Goal: Task Accomplishment & Management: Manage account settings

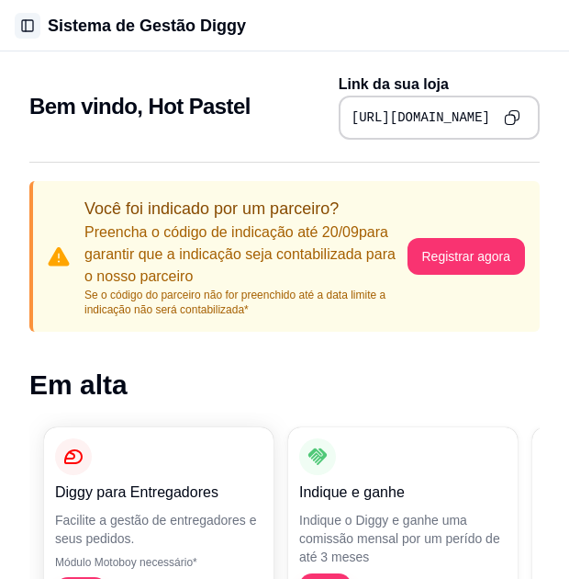
click at [18, 31] on button "Toggle Sidebar" at bounding box center [28, 26] width 26 height 26
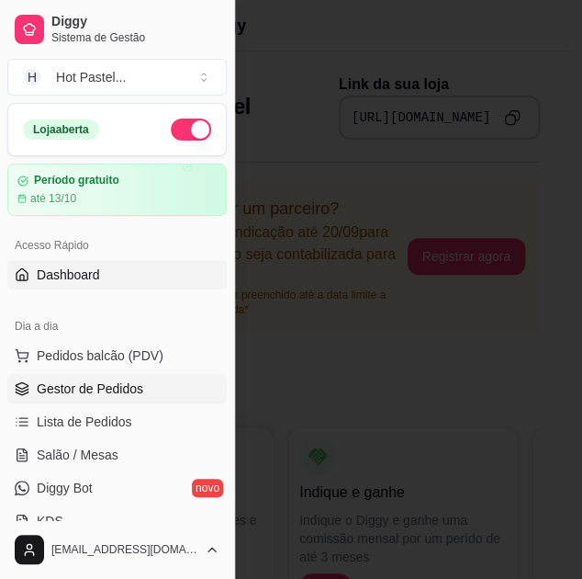
click at [82, 395] on span "Gestor de Pedidos" at bounding box center [90, 388] width 107 height 18
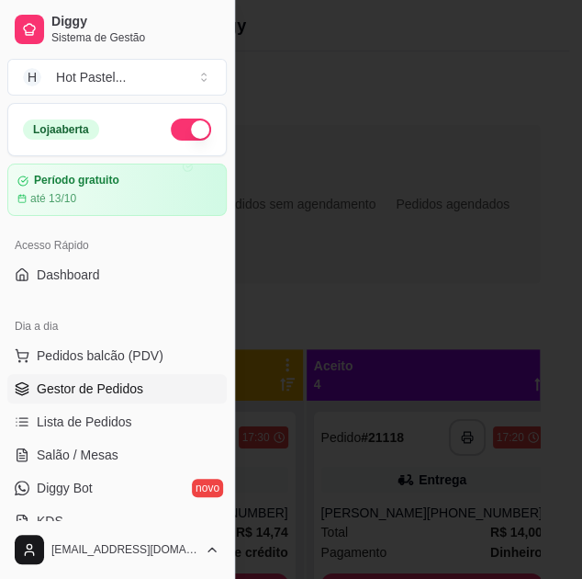
click at [472, 187] on div at bounding box center [291, 289] width 582 height 579
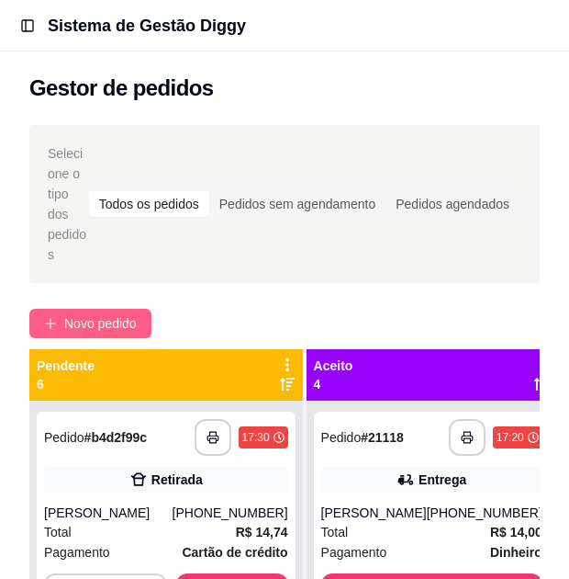
click at [108, 327] on span "Novo pedido" at bounding box center [100, 323] width 73 height 20
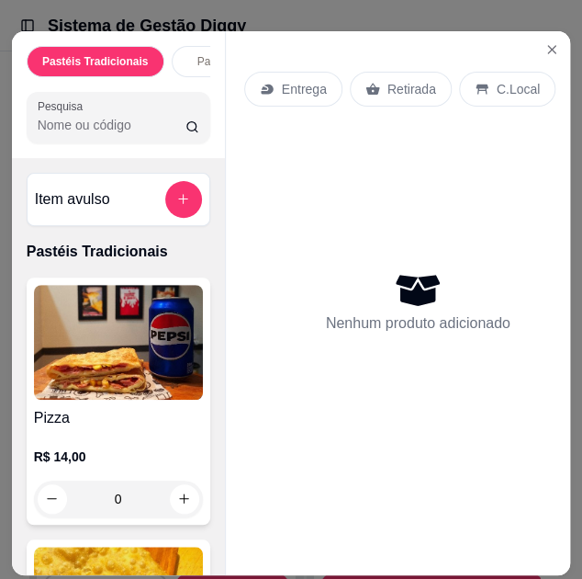
click at [190, 400] on img at bounding box center [118, 342] width 169 height 115
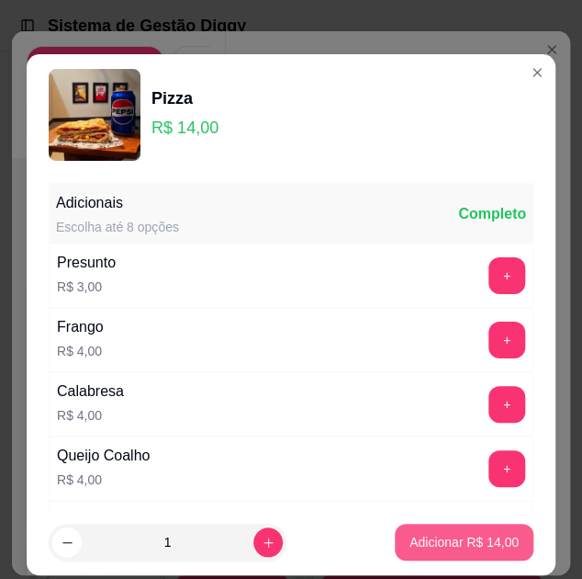
click at [422, 542] on p "Adicionar R$ 14,00" at bounding box center [464, 542] width 109 height 18
type input "1"
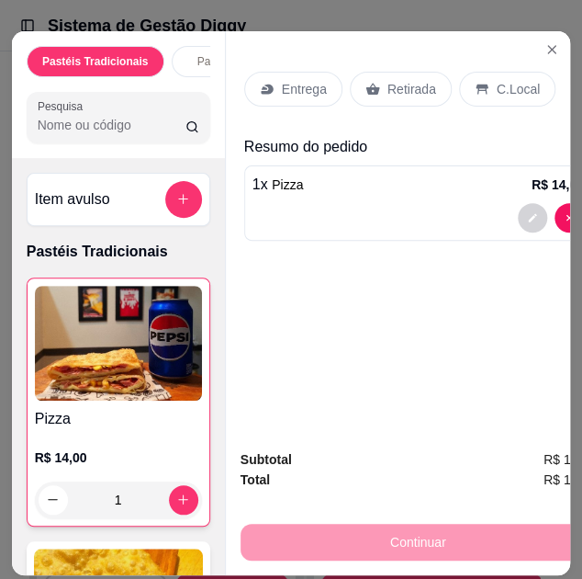
click at [513, 80] on p "C.Local" at bounding box center [518, 89] width 43 height 18
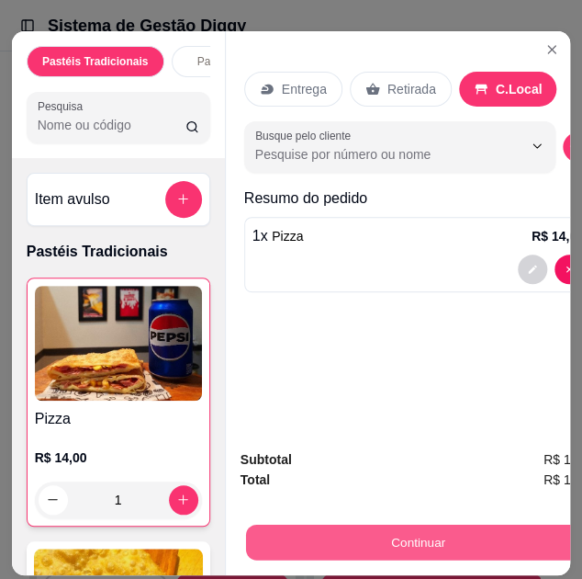
click at [474, 539] on button "Continuar" at bounding box center [417, 542] width 344 height 36
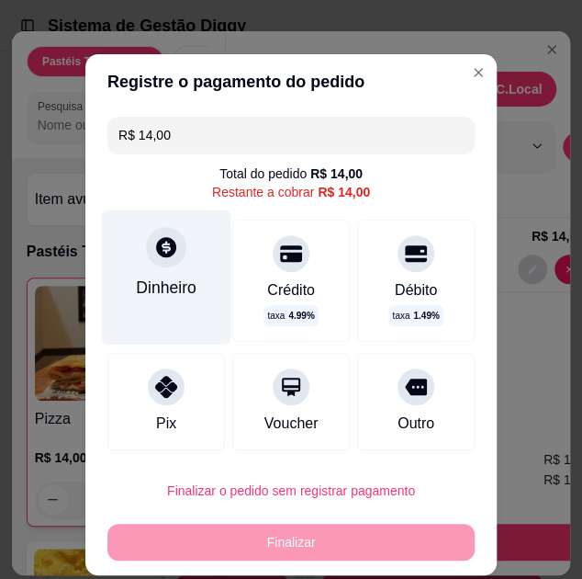
click at [172, 262] on div at bounding box center [166, 247] width 40 height 40
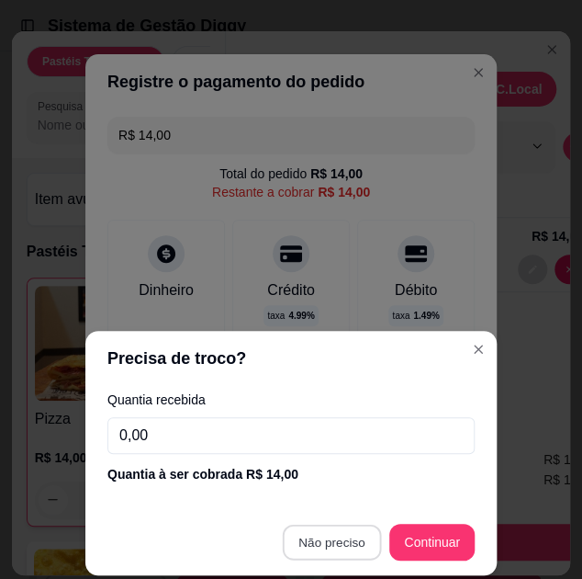
type input "R$ 0,00"
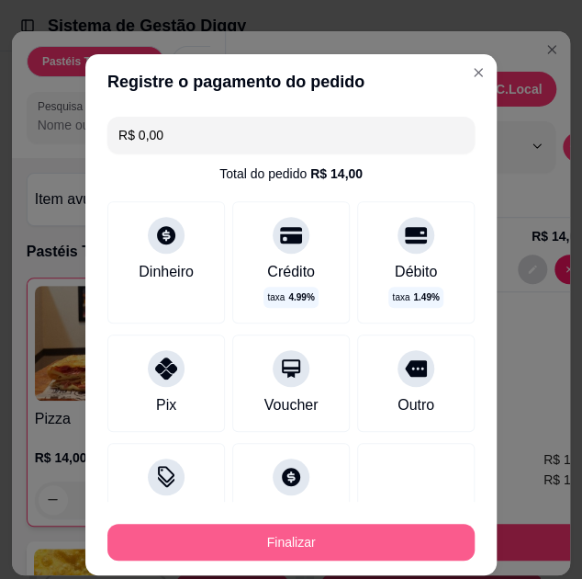
click at [349, 551] on button "Finalizar" at bounding box center [290, 542] width 367 height 37
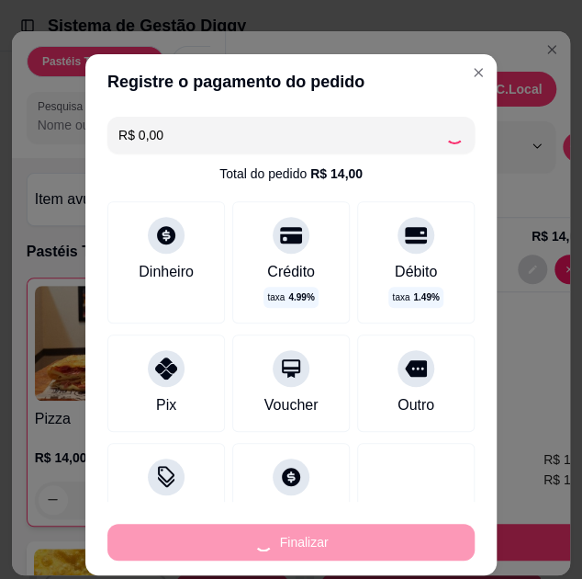
type input "0"
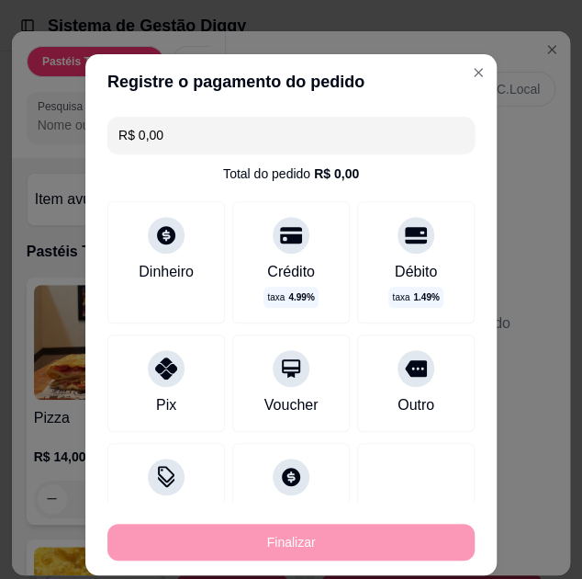
type input "-R$ 14,00"
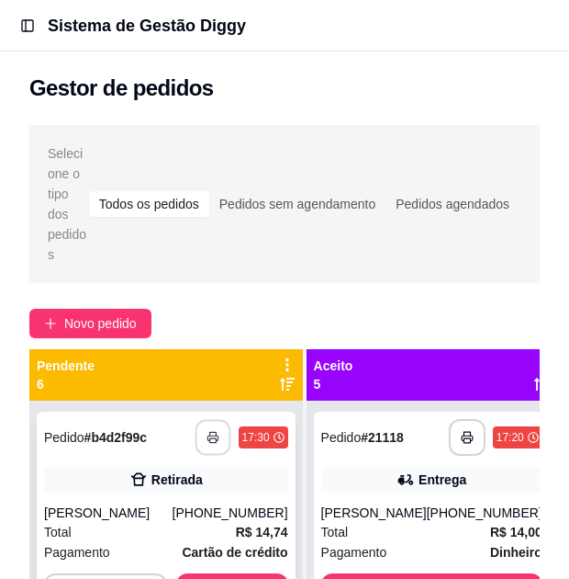
click at [213, 447] on button "button" at bounding box center [213, 438] width 36 height 36
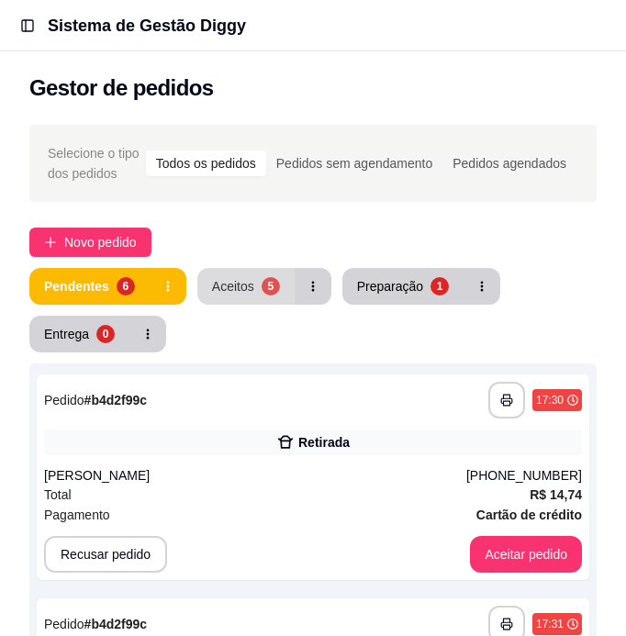
click at [271, 281] on div "5" at bounding box center [271, 286] width 18 height 18
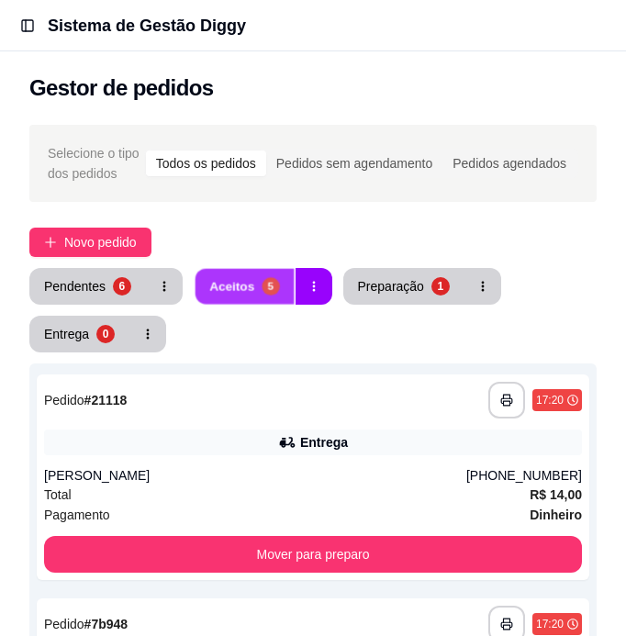
click at [271, 281] on div "5" at bounding box center [270, 285] width 17 height 17
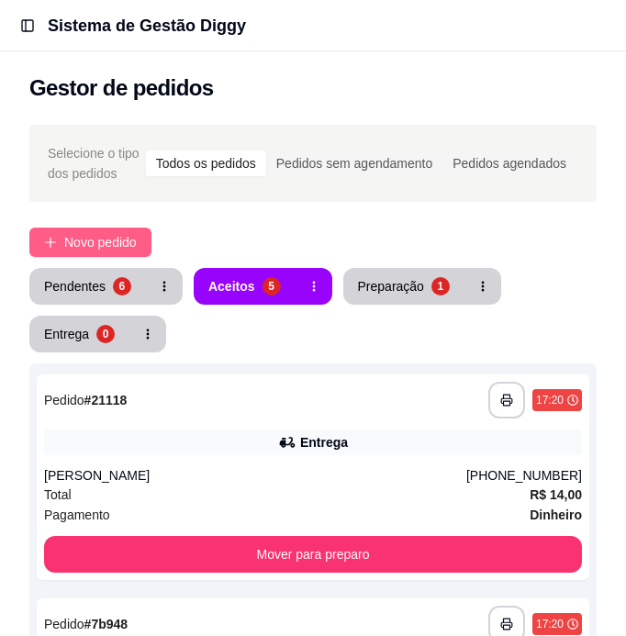
click at [137, 242] on span "Novo pedido" at bounding box center [100, 242] width 73 height 20
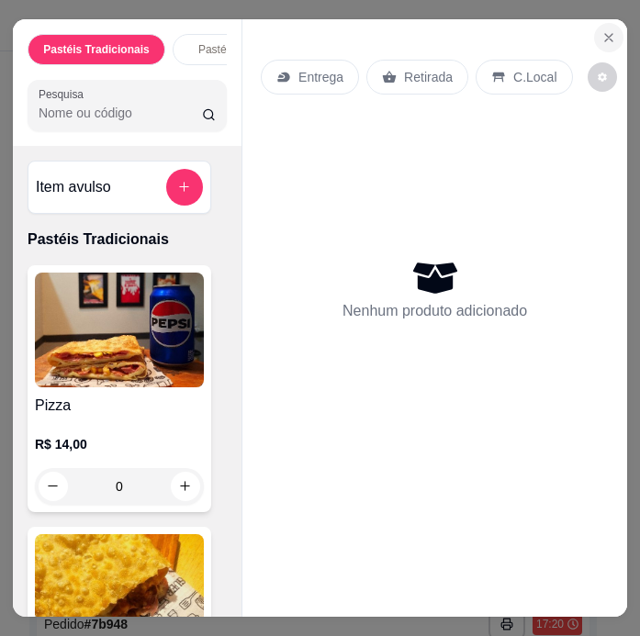
click at [581, 23] on button "Close" at bounding box center [608, 37] width 29 height 29
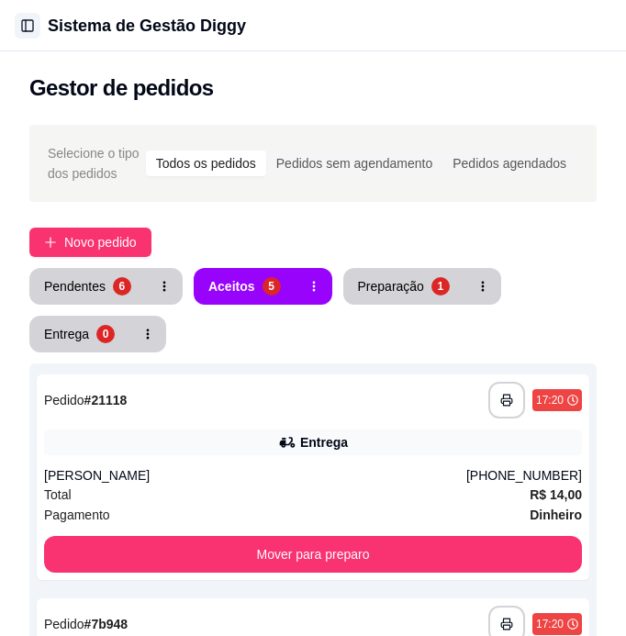
click at [38, 28] on button "Toggle Sidebar" at bounding box center [28, 26] width 26 height 26
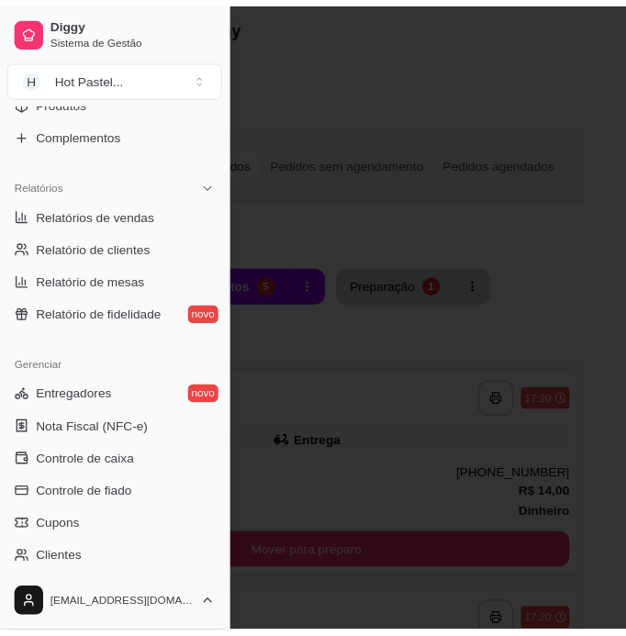
scroll to position [685, 0]
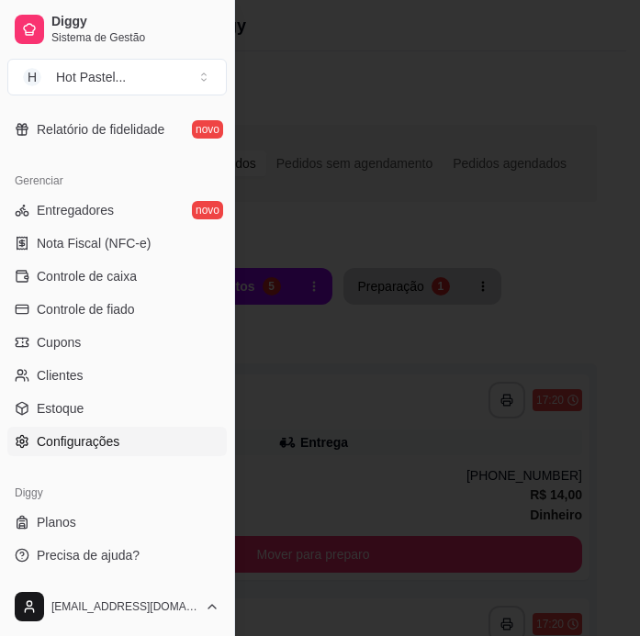
click at [92, 439] on span "Configurações" at bounding box center [78, 442] width 83 height 18
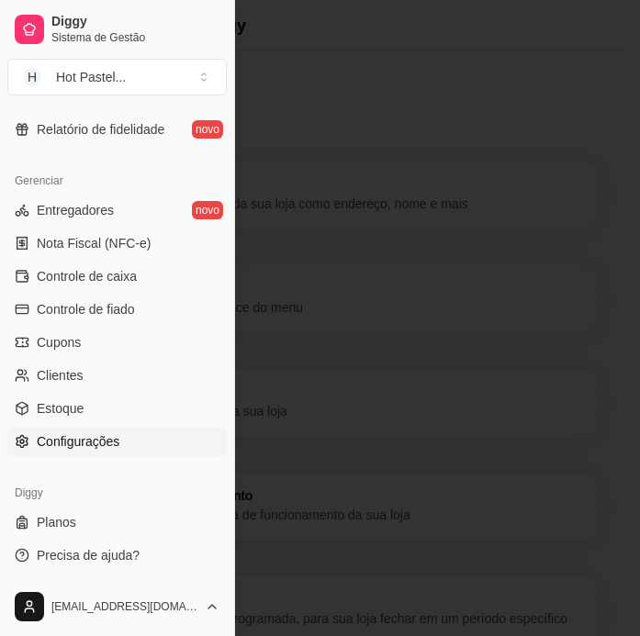
click at [558, 255] on div at bounding box center [320, 318] width 640 height 636
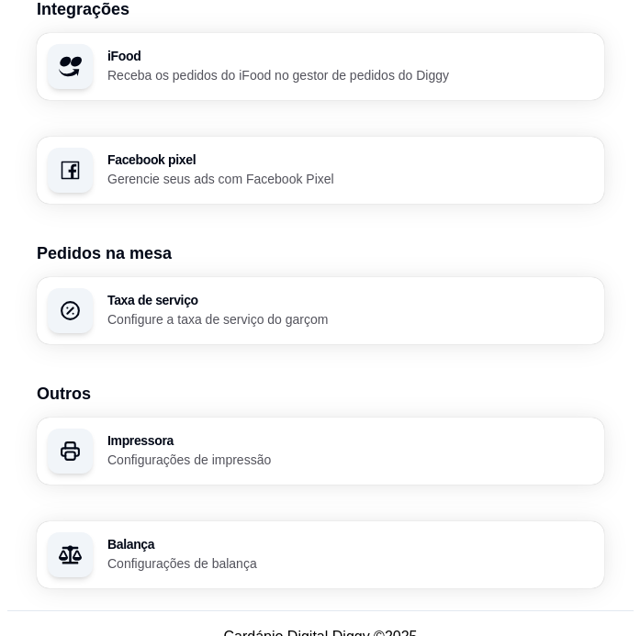
scroll to position [1906, 0]
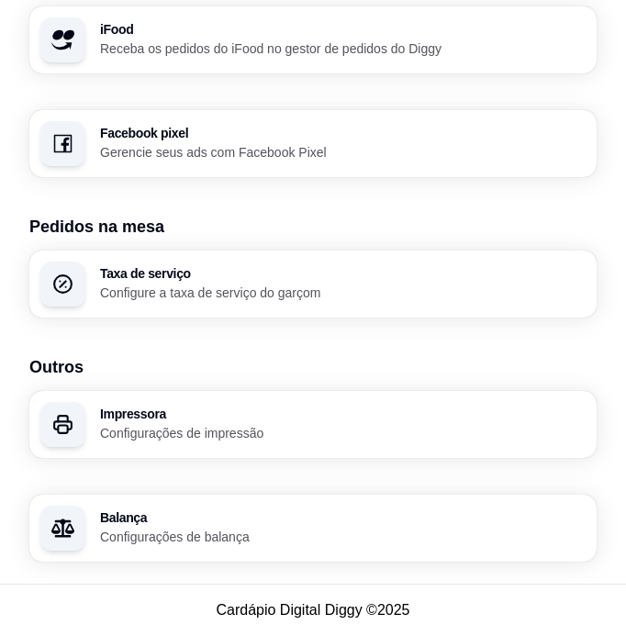
click at [381, 422] on div "Impressora Configurações de impressão" at bounding box center [343, 425] width 486 height 35
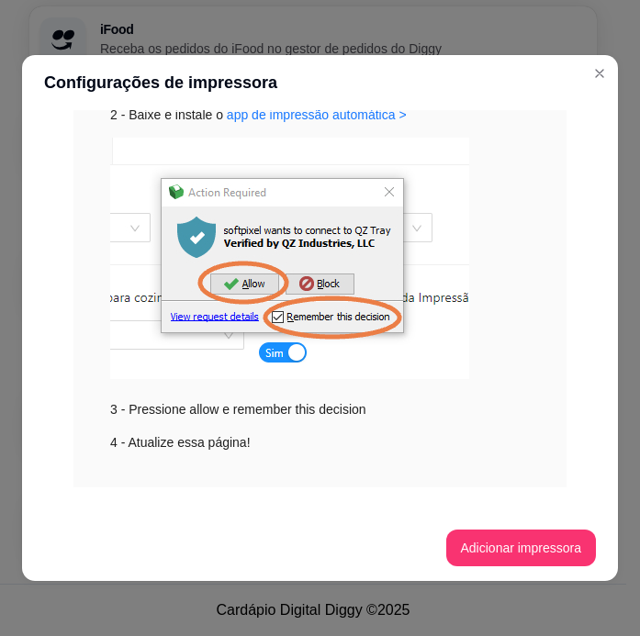
scroll to position [317, 0]
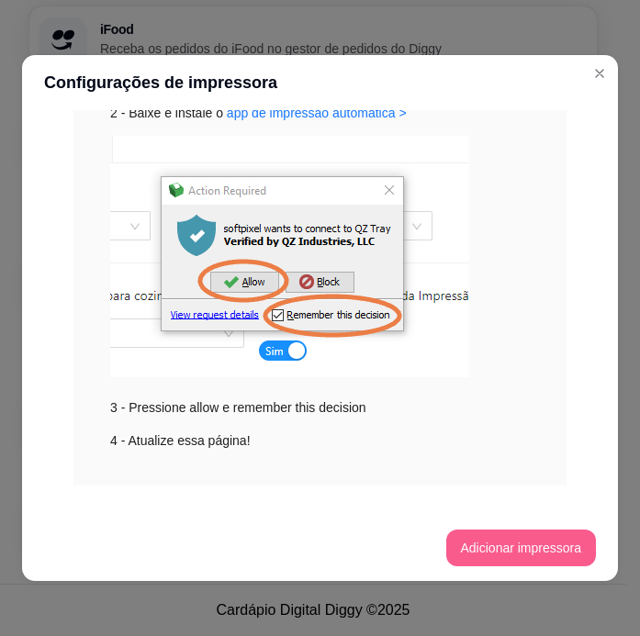
click at [493, 541] on button "Adicionar impressora" at bounding box center [521, 548] width 151 height 37
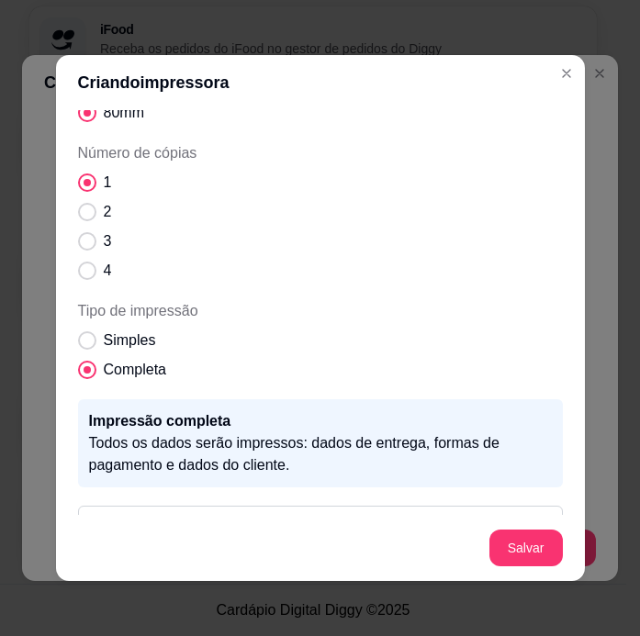
scroll to position [265, 0]
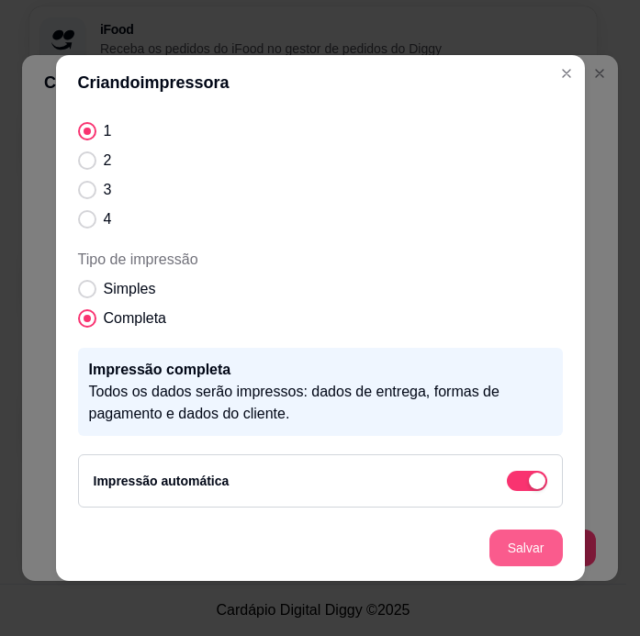
click at [513, 556] on button "Salvar" at bounding box center [526, 548] width 73 height 37
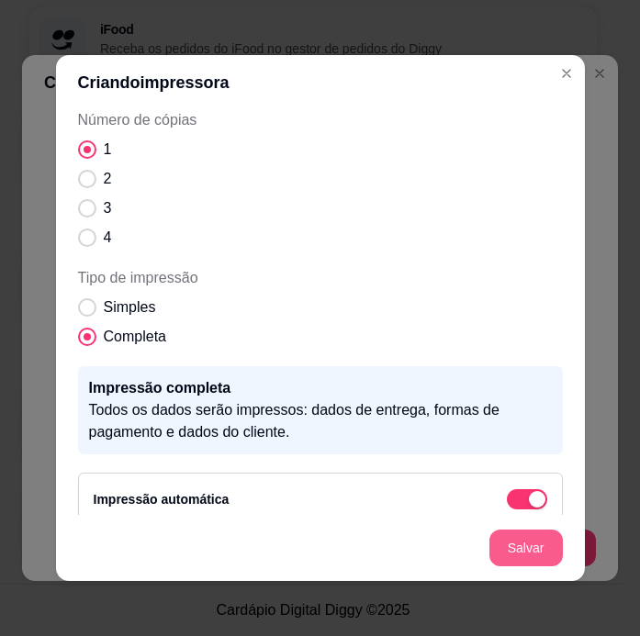
scroll to position [284, 0]
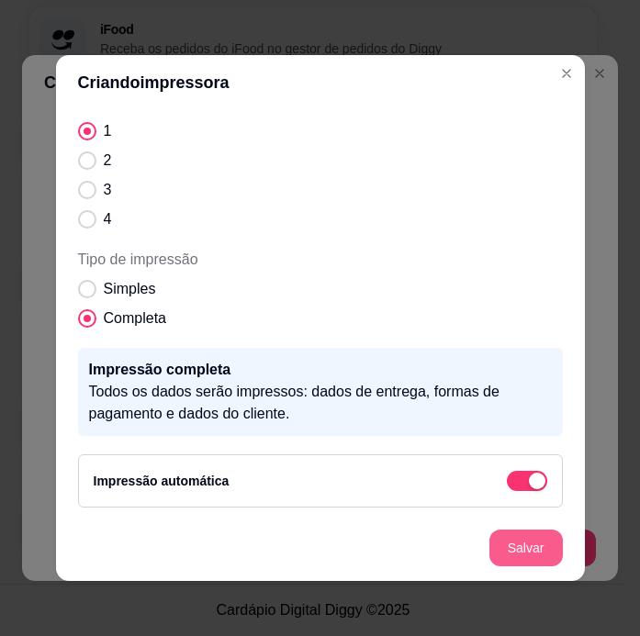
click at [513, 558] on button "Salvar" at bounding box center [526, 548] width 73 height 37
click at [535, 547] on button "Salvar" at bounding box center [526, 548] width 73 height 37
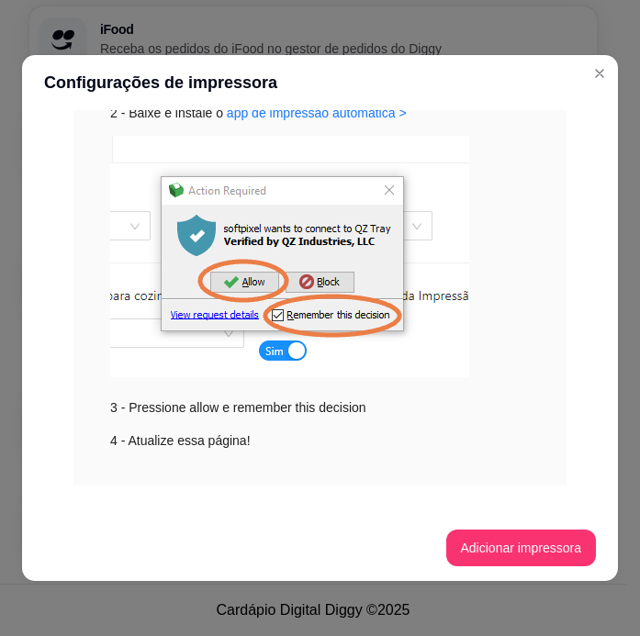
click at [581, 222] on div "Impressão no Computador Para habilitar impressão siga os passos abaixo. Passo a…" at bounding box center [320, 312] width 596 height 405
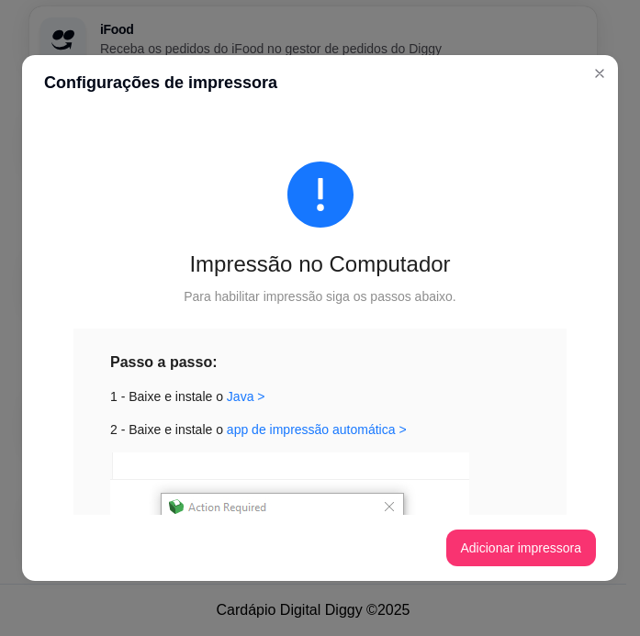
scroll to position [339, 0]
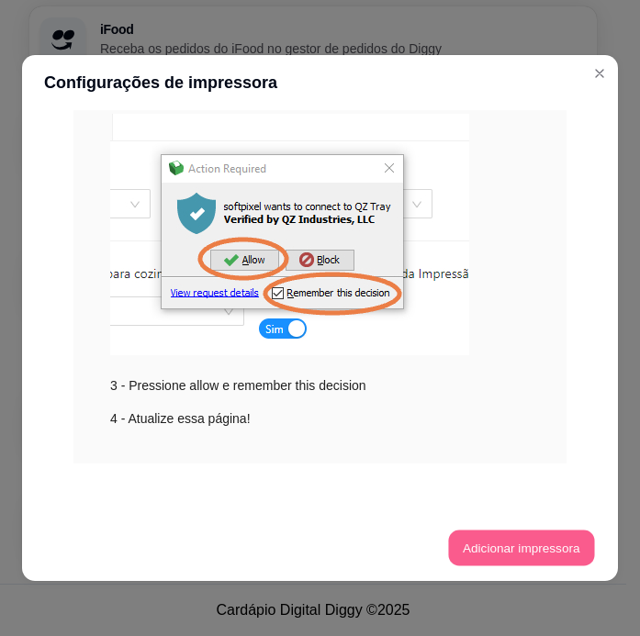
click at [547, 551] on button "Adicionar impressora" at bounding box center [521, 549] width 146 height 36
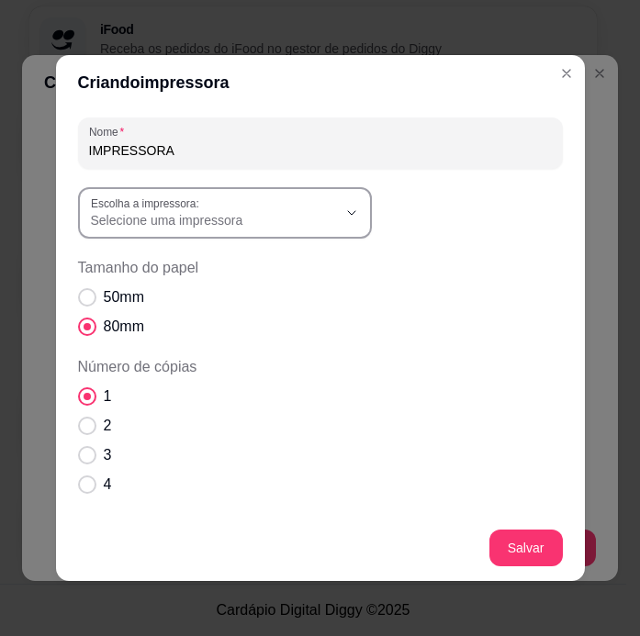
click at [355, 231] on button "Escolha a impressora: Selecione uma impressora" at bounding box center [225, 212] width 294 height 51
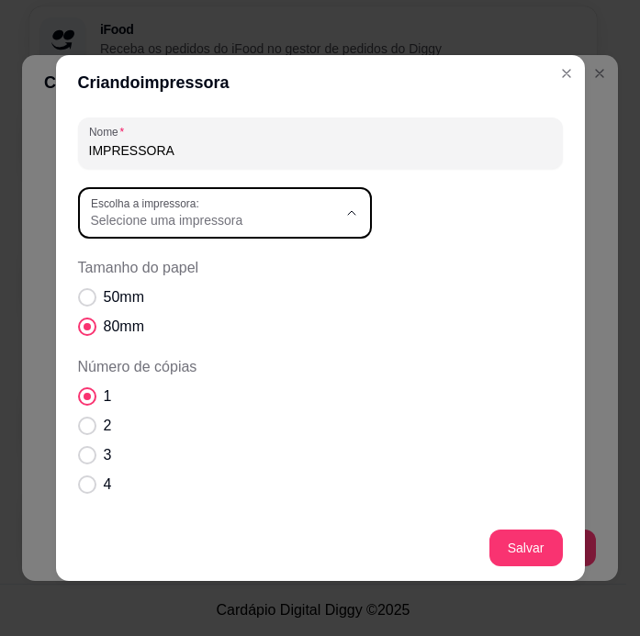
click at [273, 321] on span "POS58 Printer" at bounding box center [209, 324] width 236 height 17
type input "POS58 Printer"
select select "POS58 Printer"
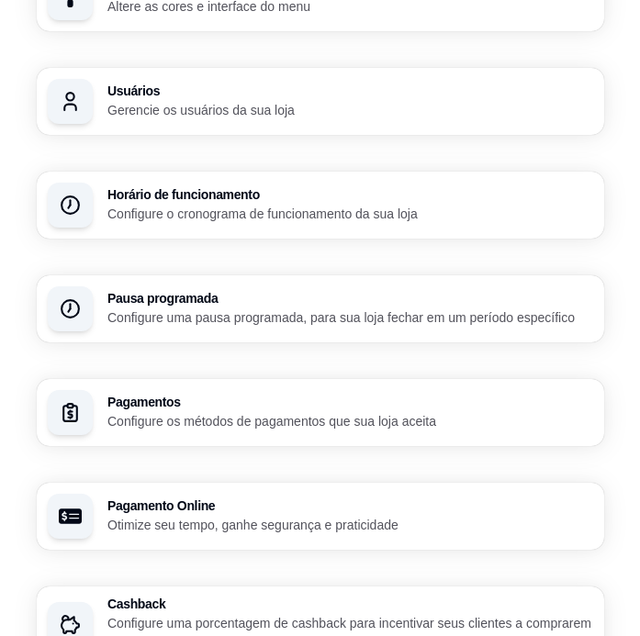
scroll to position [298, 0]
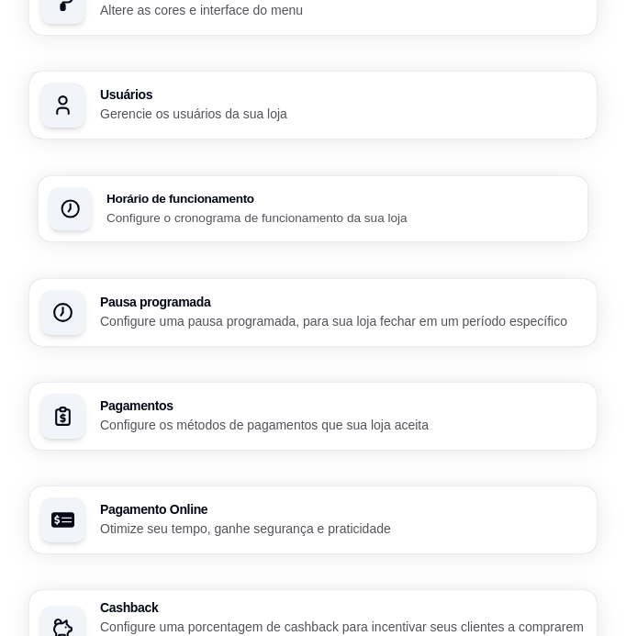
click at [350, 203] on h3 "Horário de funcionamento" at bounding box center [342, 198] width 471 height 13
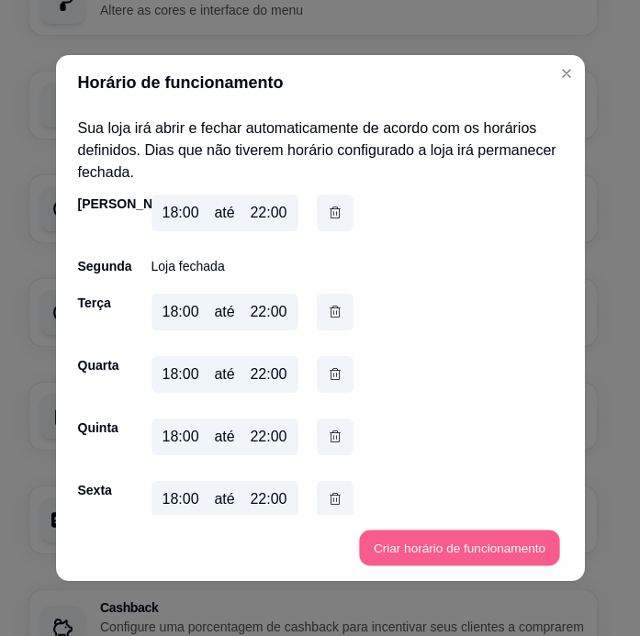
click at [393, 558] on button "Criar horário de funcionamento" at bounding box center [459, 549] width 200 height 36
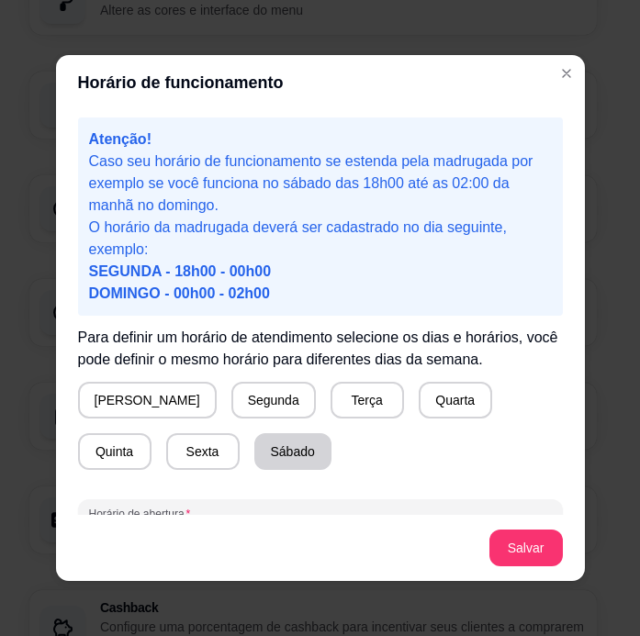
click at [254, 458] on button "Sábado" at bounding box center [292, 452] width 77 height 37
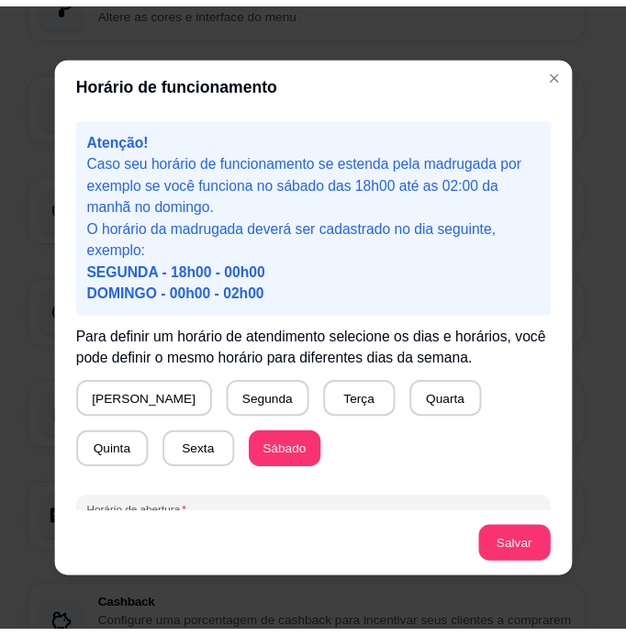
scroll to position [124, 0]
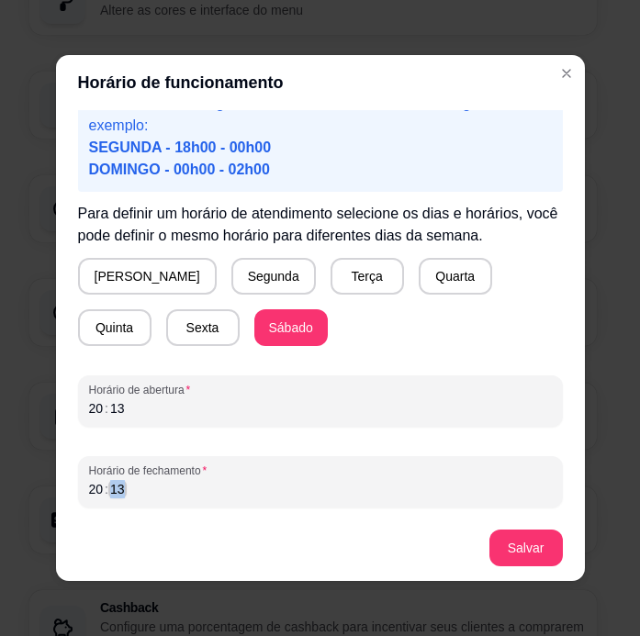
drag, startPoint x: 283, startPoint y: 502, endPoint x: 32, endPoint y: 501, distance: 250.7
click at [32, 501] on div "Horário de funcionamento Atenção! Caso seu horário de funcionamento se estenda …" at bounding box center [320, 318] width 640 height 636
click at [495, 543] on button "Salvar" at bounding box center [526, 548] width 73 height 37
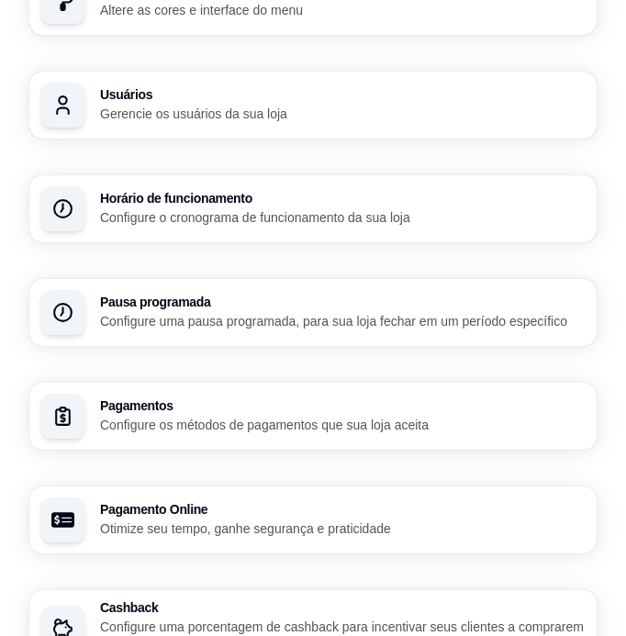
scroll to position [0, 0]
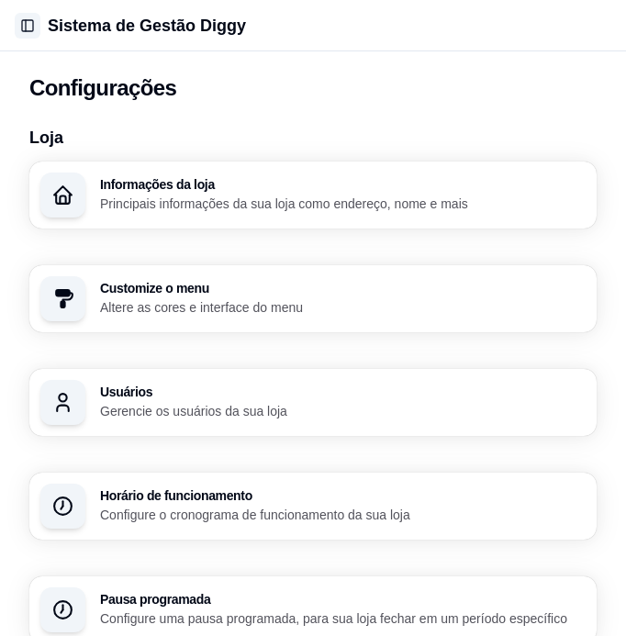
click at [26, 14] on button "Toggle Sidebar" at bounding box center [28, 26] width 26 height 26
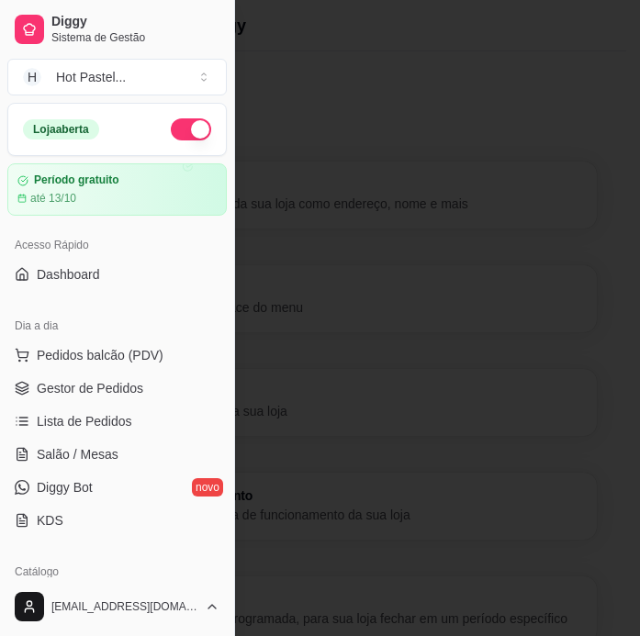
click at [304, 251] on div at bounding box center [320, 318] width 640 height 636
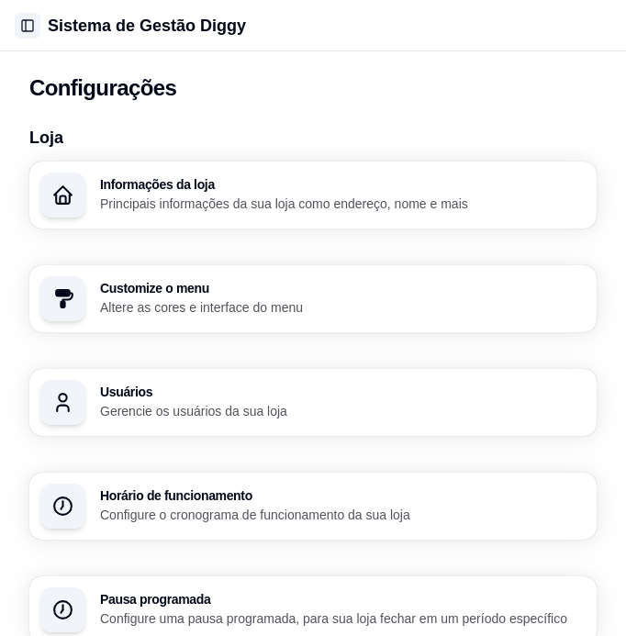
click at [29, 26] on button "Toggle Sidebar" at bounding box center [28, 26] width 26 height 26
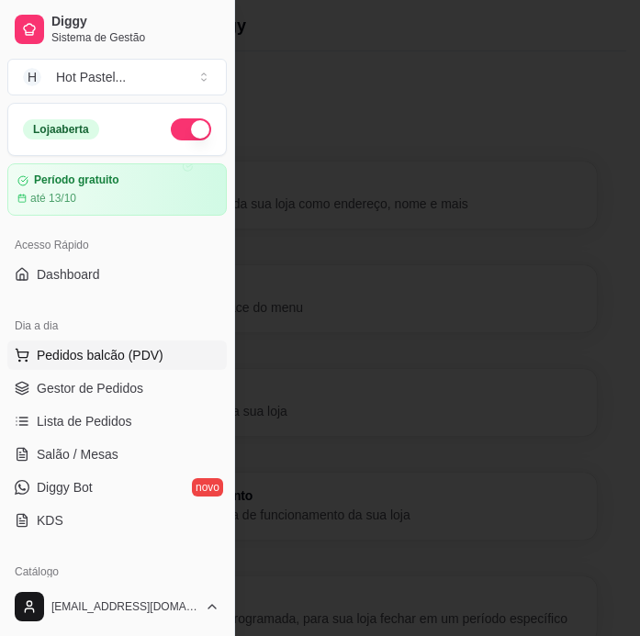
click at [143, 355] on span "Pedidos balcão (PDV)" at bounding box center [100, 355] width 127 height 18
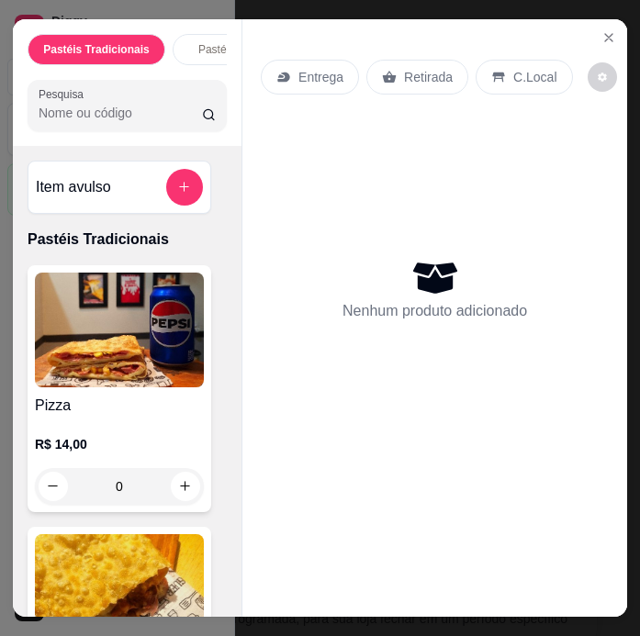
click at [167, 316] on div "Dia a dia" at bounding box center [117, 325] width 220 height 29
click at [181, 479] on link "Diggy Bot novo" at bounding box center [117, 487] width 220 height 29
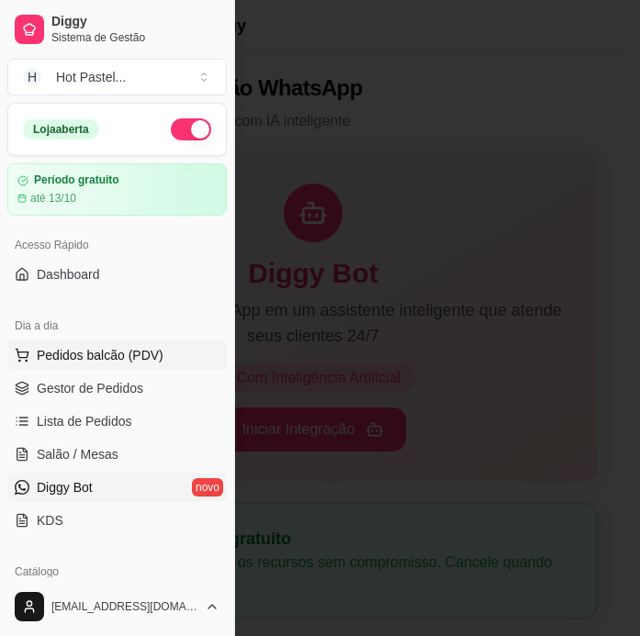
click at [144, 357] on span "Pedidos balcão (PDV)" at bounding box center [100, 355] width 127 height 18
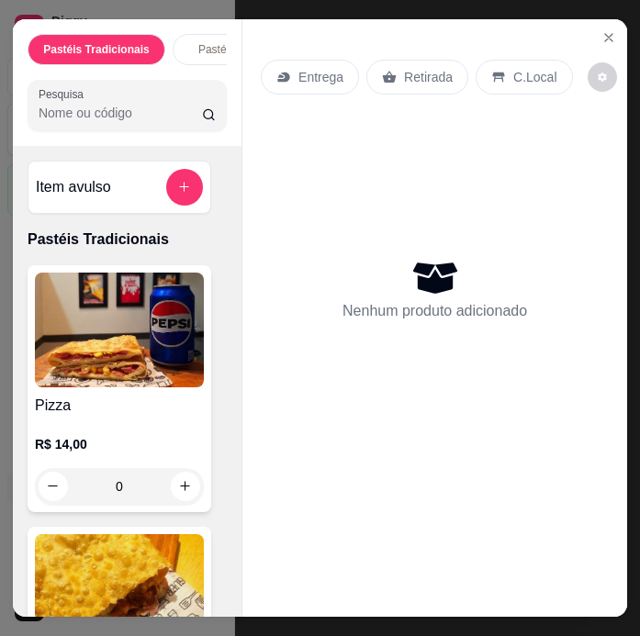
click at [171, 495] on link "Diggy Bot novo" at bounding box center [117, 487] width 220 height 29
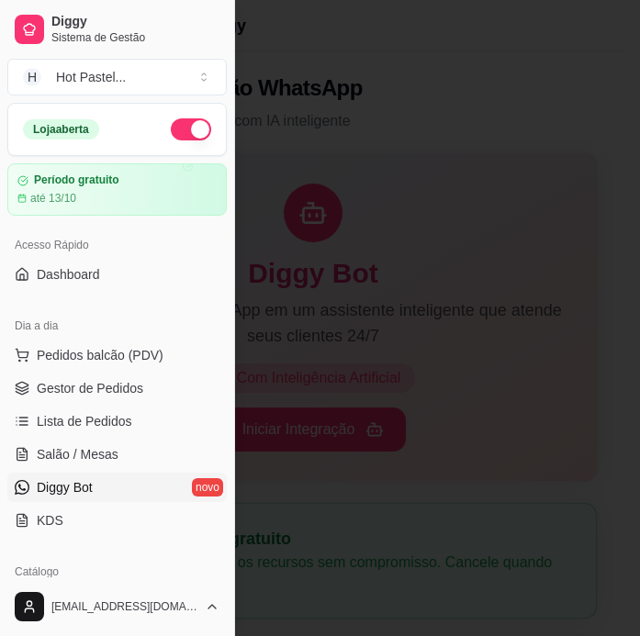
click at [377, 341] on div at bounding box center [320, 318] width 640 height 636
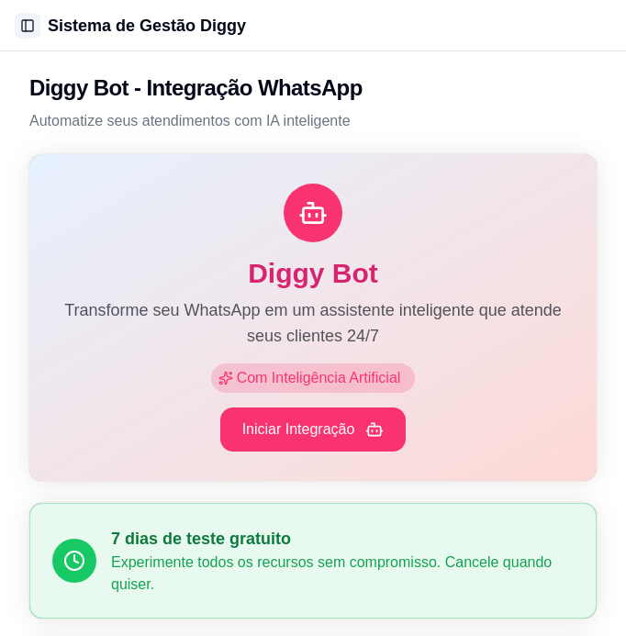
click at [27, 27] on button "Toggle Sidebar" at bounding box center [28, 26] width 26 height 26
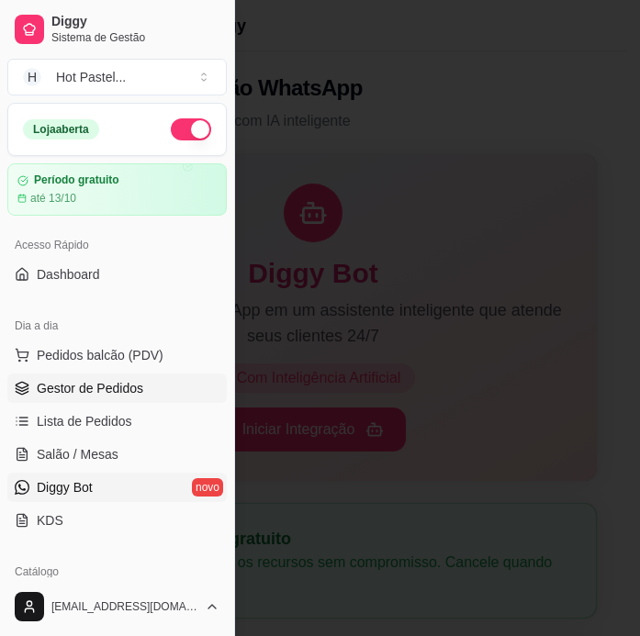
click at [130, 388] on span "Gestor de Pedidos" at bounding box center [90, 388] width 107 height 18
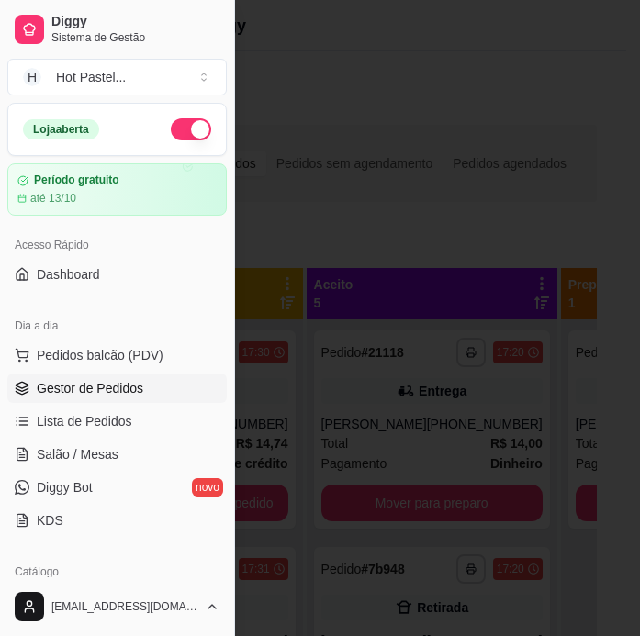
click at [428, 214] on div at bounding box center [320, 318] width 640 height 636
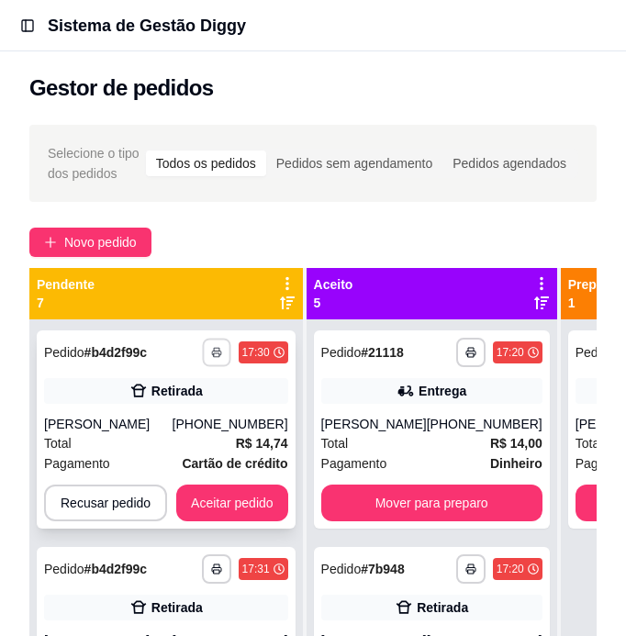
click at [219, 348] on polyline "button" at bounding box center [217, 349] width 6 height 3
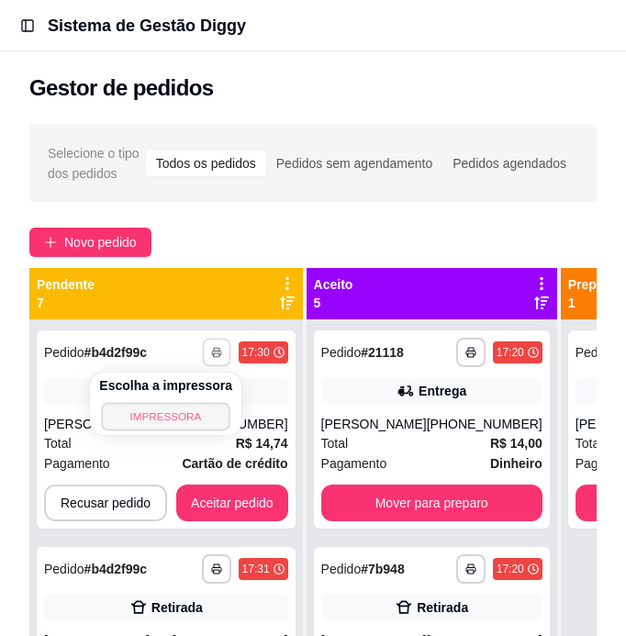
click at [179, 420] on button "IMPRESSORA" at bounding box center [165, 416] width 129 height 28
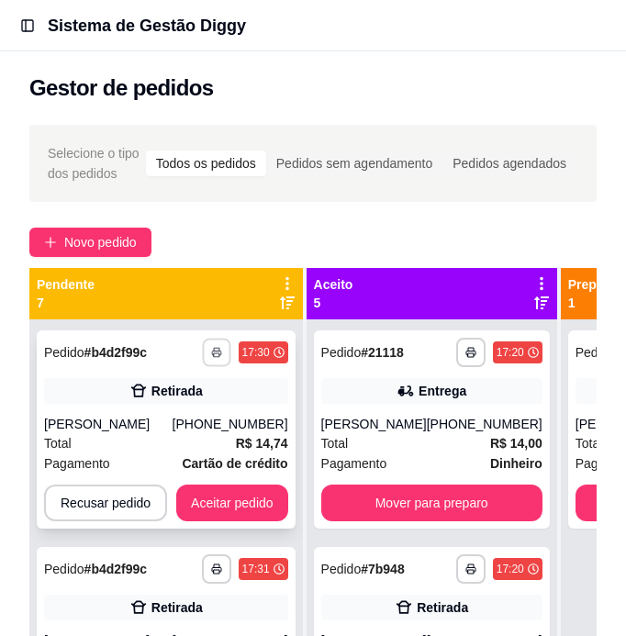
click at [214, 345] on button "button" at bounding box center [216, 352] width 28 height 28
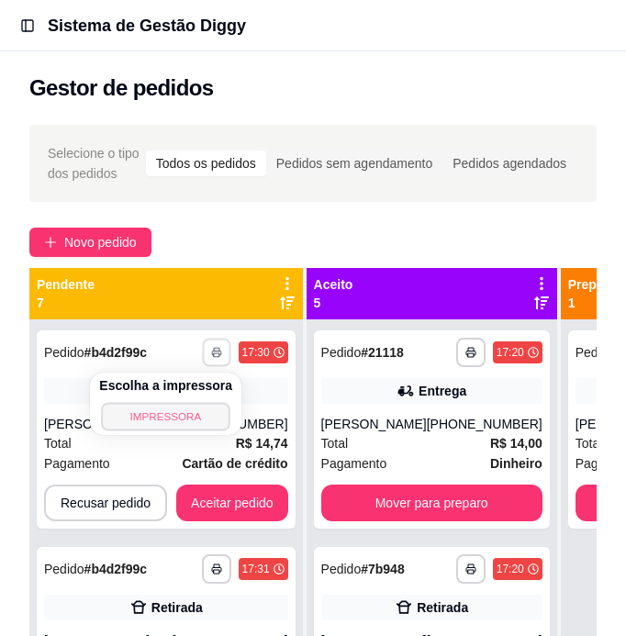
click at [175, 411] on button "IMPRESSORA" at bounding box center [166, 416] width 129 height 28
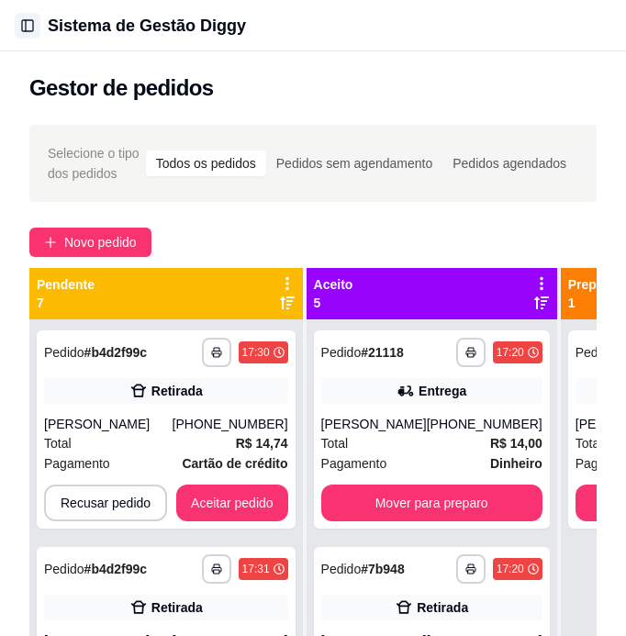
click at [28, 34] on button "Toggle Sidebar" at bounding box center [28, 26] width 26 height 26
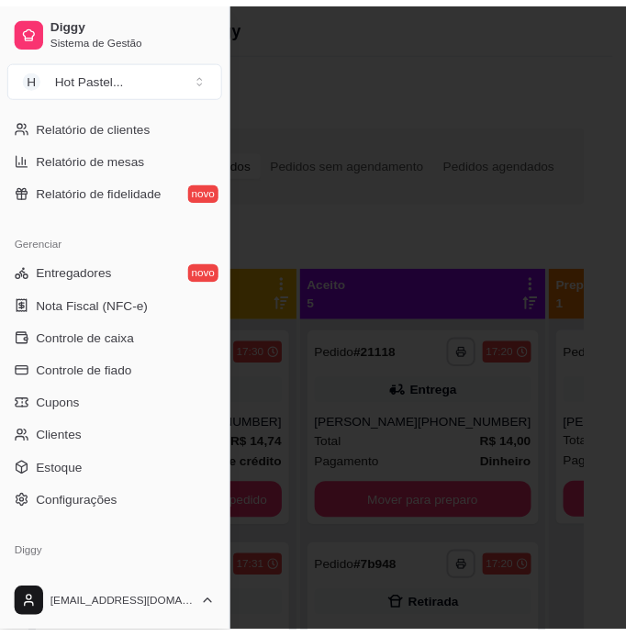
scroll to position [678, 0]
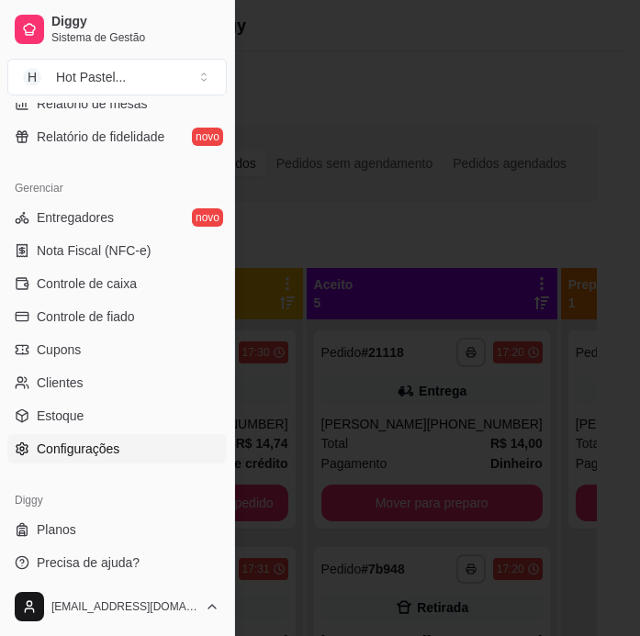
click at [120, 441] on link "Configurações" at bounding box center [117, 448] width 220 height 29
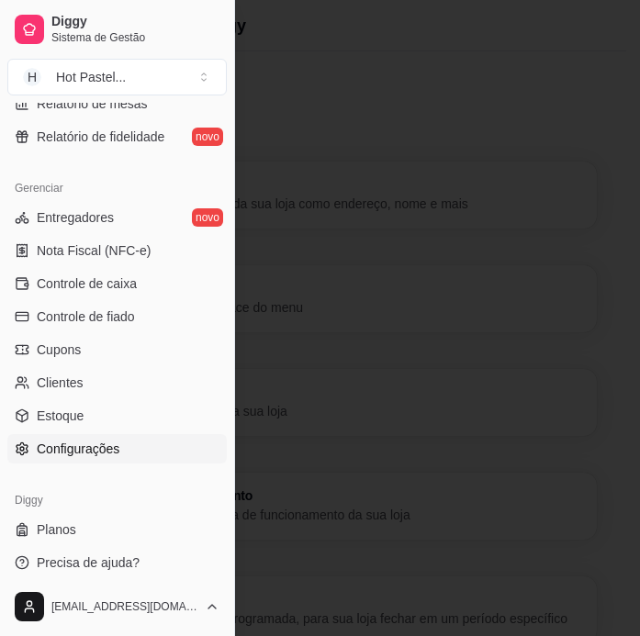
click at [503, 230] on div at bounding box center [320, 318] width 640 height 636
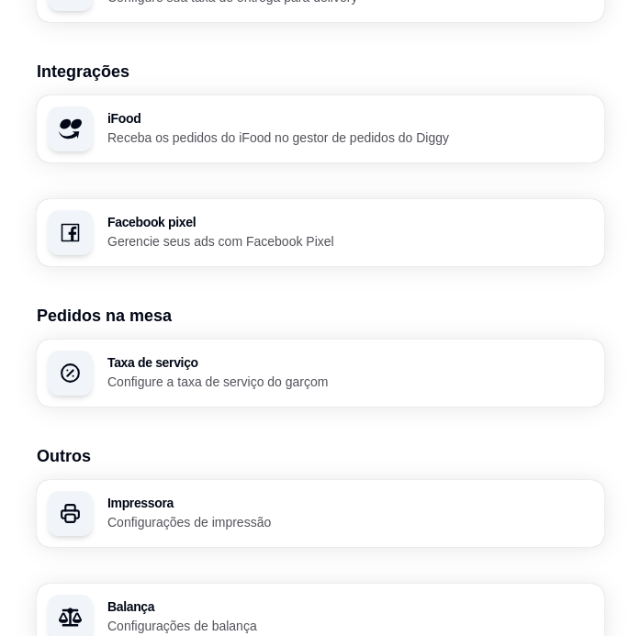
scroll to position [1906, 0]
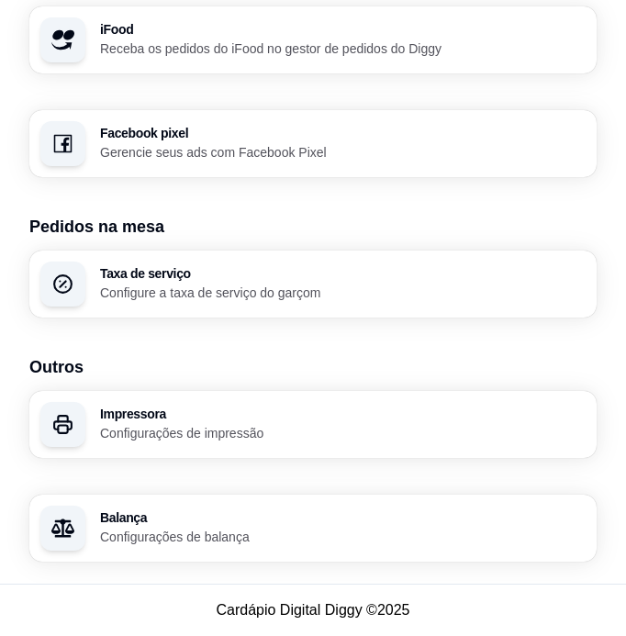
click at [258, 444] on div "Impressora Configurações de impressão" at bounding box center [313, 424] width 568 height 67
